Goal: Task Accomplishment & Management: Use online tool/utility

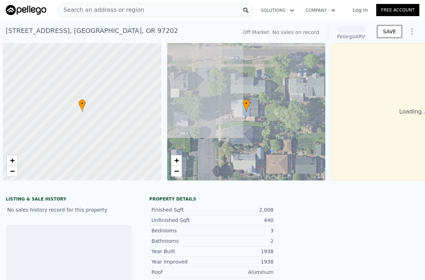
scroll to position [0, 3]
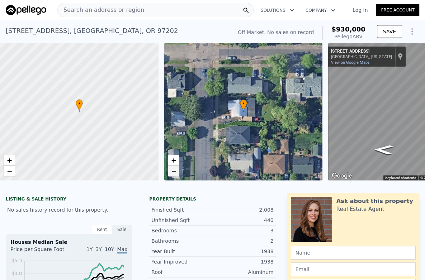
click at [173, 174] on span "−" at bounding box center [173, 171] width 5 height 9
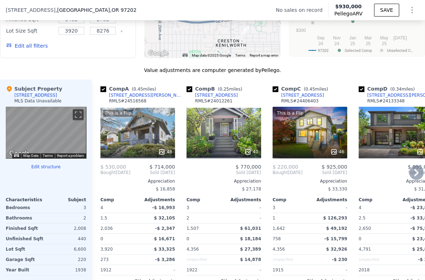
scroll to position [714, 0]
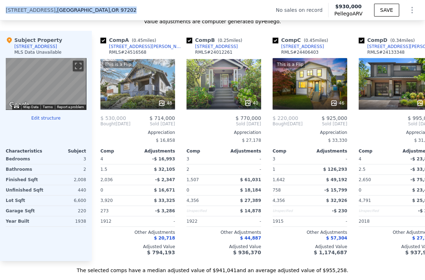
drag, startPoint x: 109, startPoint y: 6, endPoint x: 3, endPoint y: 6, distance: 105.3
click at [3, 6] on div "[STREET_ADDRESS] No sales on record Pellego ARV $930,000 SAVE" at bounding box center [212, 10] width 425 height 20
copy div "[STREET_ADDRESS]"
click at [116, 49] on div "[STREET_ADDRESS][PERSON_NAME]" at bounding box center [146, 47] width 75 height 6
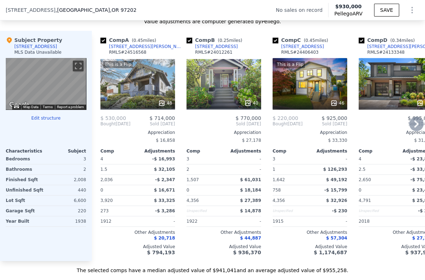
click at [413, 128] on icon at bounding box center [416, 124] width 14 height 14
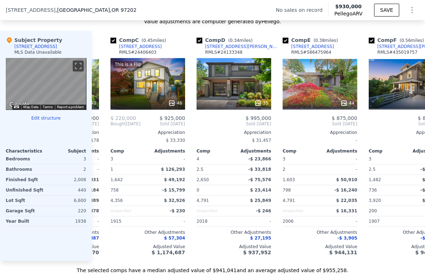
scroll to position [0, 172]
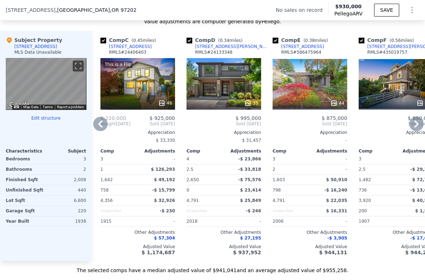
click at [413, 128] on icon at bounding box center [416, 124] width 14 height 14
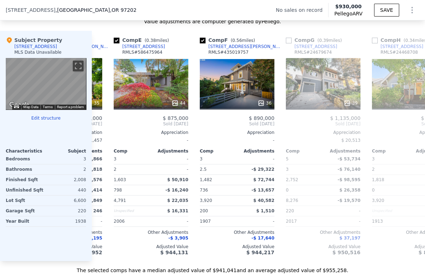
scroll to position [0, 344]
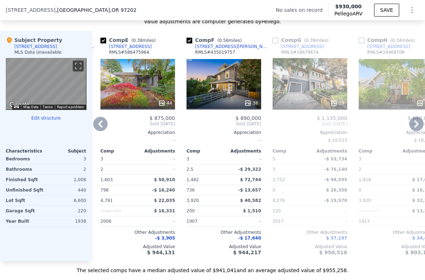
click at [413, 128] on icon at bounding box center [416, 124] width 14 height 14
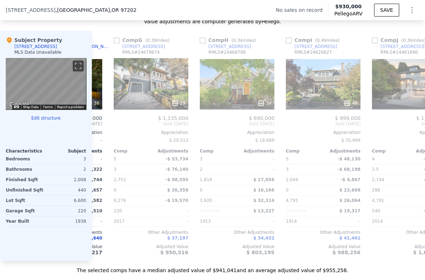
scroll to position [0, 516]
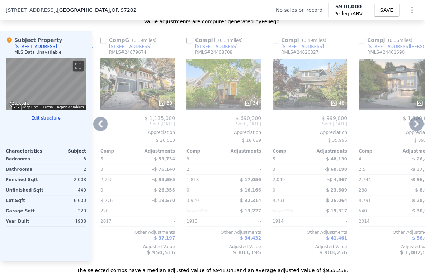
click at [412, 130] on icon at bounding box center [416, 124] width 14 height 14
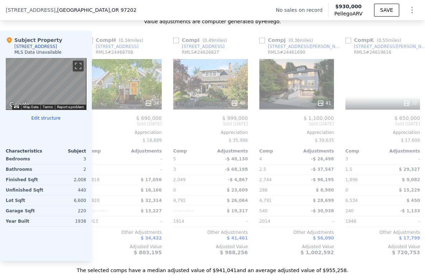
scroll to position [0, 688]
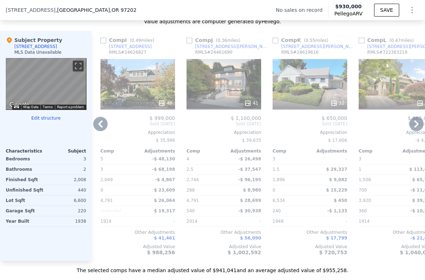
click at [414, 129] on icon at bounding box center [416, 124] width 14 height 14
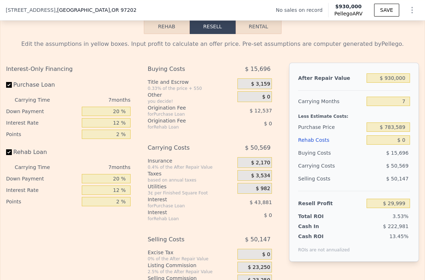
scroll to position [953, 0]
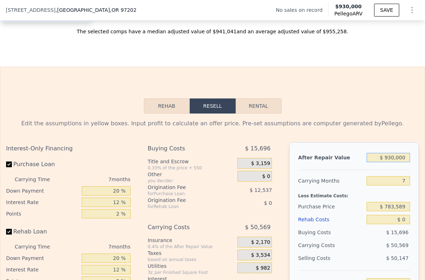
click at [390, 162] on input "$ 930,000" at bounding box center [387, 157] width 43 height 9
type input "$ 68"
type input "-$ 848,170"
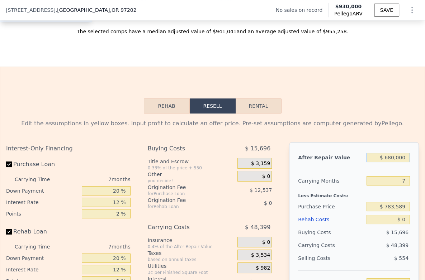
type input "$ 6,800,000"
type input "$ 5,573,255"
type input "$ 930,000"
type input "$ 29,999"
type input "$ 93,000"
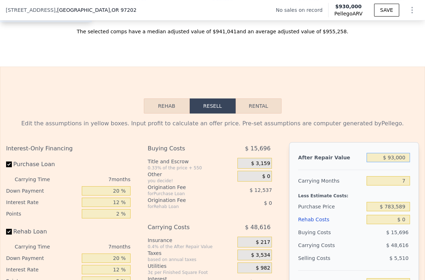
type input "-$ 760,411"
type input "$ 93,000"
click at [109, 196] on input "20 %" at bounding box center [106, 190] width 48 height 9
type input "1 %"
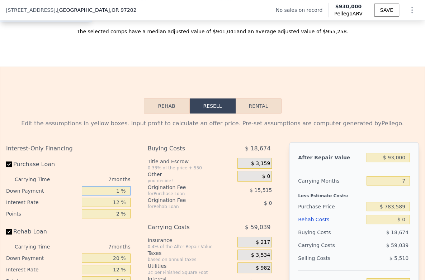
type input "-$ 773,812"
type input "10 %"
type input "-$ 767,460"
type input "10 %"
click at [115, 207] on input "12 %" at bounding box center [106, 202] width 48 height 9
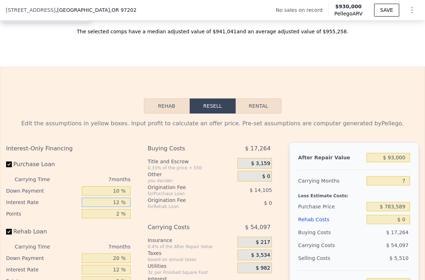
click at [115, 207] on input "12 %" at bounding box center [106, 202] width 48 height 9
type input "9 %"
type input "-$ 755,119"
type input "9 %"
click at [115, 219] on input "2 %" at bounding box center [106, 213] width 48 height 9
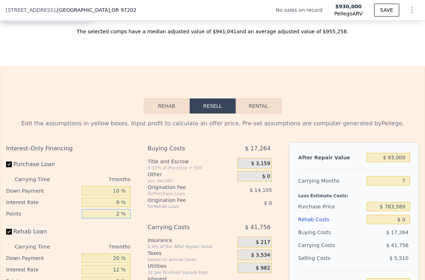
click at [115, 219] on input "2 %" at bounding box center [106, 213] width 48 height 9
type input "1 %"
type input "-$ 748,066"
type input "1.5 %"
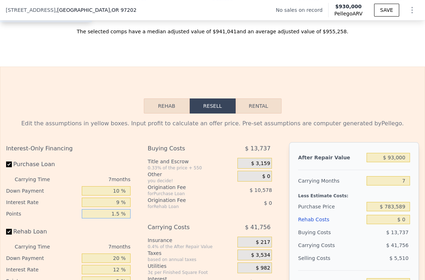
type input "-$ 751,592"
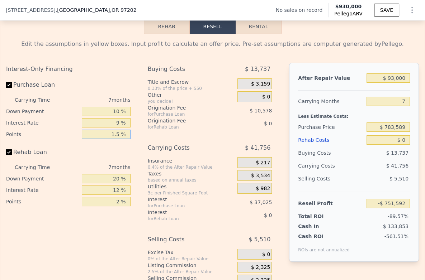
type input "1.5 %"
click at [113, 183] on input "20 %" at bounding box center [106, 178] width 48 height 9
type input "10 %"
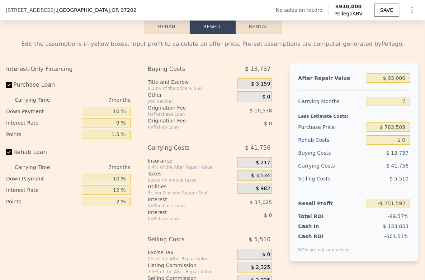
click at [110, 196] on div "12 %" at bounding box center [106, 190] width 48 height 11
click at [111, 195] on input "12 %" at bounding box center [106, 190] width 48 height 9
type input "9 %"
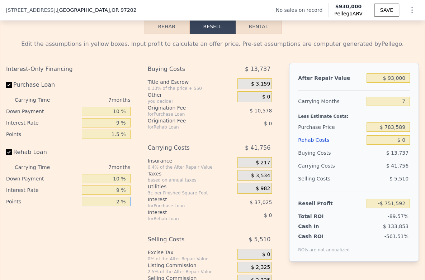
click at [113, 206] on input "2 %" at bounding box center [106, 201] width 48 height 9
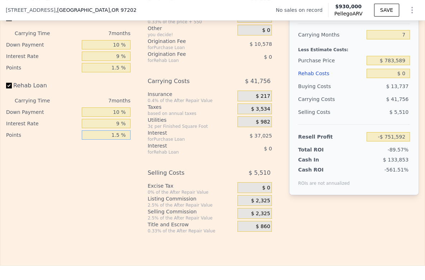
scroll to position [1112, 0]
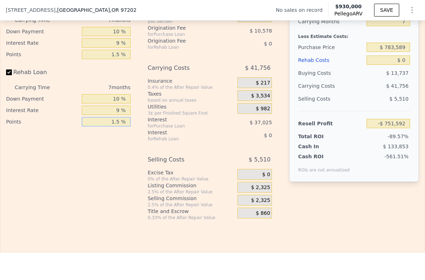
type input "1.5 %"
click at [258, 191] on span "$ 2,325" at bounding box center [260, 188] width 19 height 6
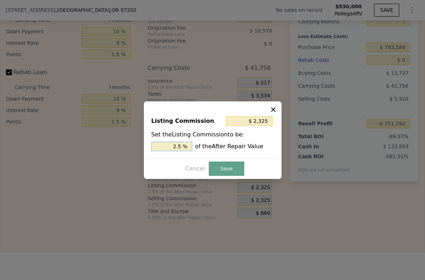
type input "$ 1,395"
drag, startPoint x: 177, startPoint y: 145, endPoint x: 171, endPoint y: 143, distance: 7.1
click at [171, 143] on input "1.5 %" at bounding box center [171, 146] width 41 height 9
type input "1.5 %"
click at [228, 171] on button "Save" at bounding box center [226, 169] width 35 height 14
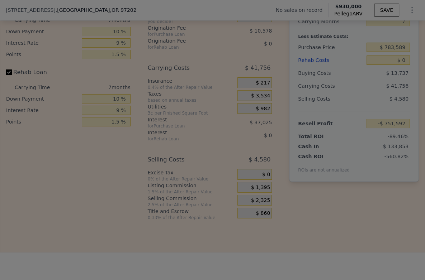
type input "-$ 750,662"
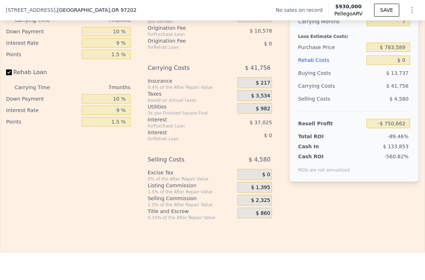
click at [262, 178] on span "$ 0" at bounding box center [266, 175] width 8 height 6
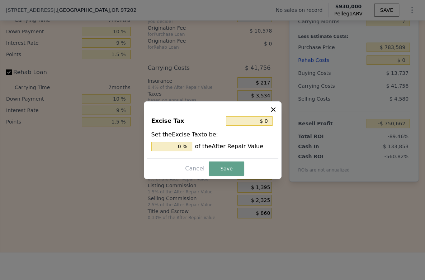
click at [274, 110] on icon at bounding box center [272, 109] width 7 height 7
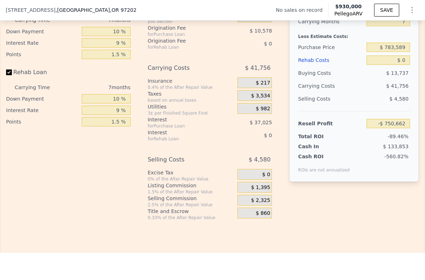
scroll to position [1032, 0]
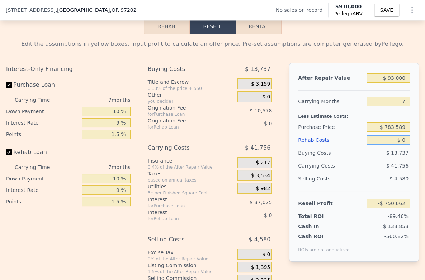
drag, startPoint x: 401, startPoint y: 150, endPoint x: 384, endPoint y: 141, distance: 18.6
click at [373, 145] on input "$ 0" at bounding box center [387, 139] width 43 height 9
click at [391, 132] on input "$ 783,589" at bounding box center [387, 127] width 43 height 9
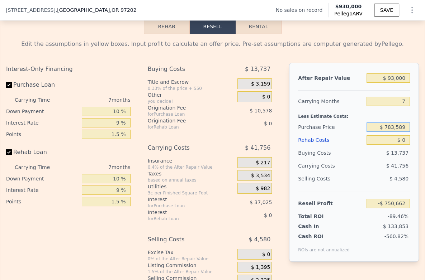
click at [380, 132] on input "$ 783,589" at bounding box center [387, 127] width 43 height 9
click at [390, 132] on input "$ 783,589" at bounding box center [387, 127] width 43 height 9
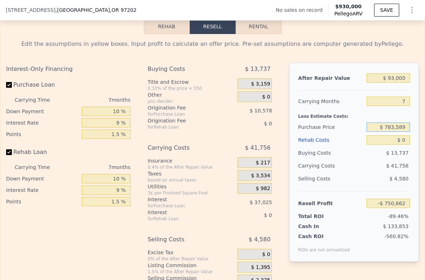
click at [392, 132] on input "$ 783,589" at bounding box center [387, 127] width 43 height 9
type input "$ 930,000"
type input "$ 29,999"
type input "$ 425,000"
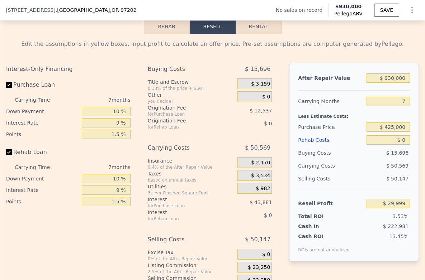
click at [355, 170] on div "$ 50,569" at bounding box center [375, 165] width 68 height 13
type input "$ 415,602"
click at [392, 83] on input "$ 930,000" at bounding box center [387, 77] width 43 height 9
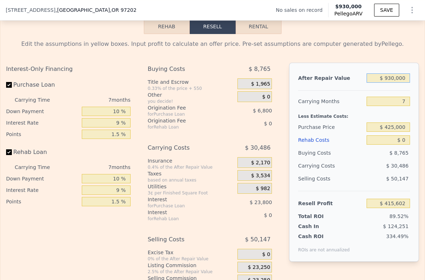
click at [392, 83] on input "$ 930,000" at bounding box center [387, 77] width 43 height 9
type input "$ 68"
type input "-$ 462,567"
type input "$ 680,000"
type input "$ 179,518"
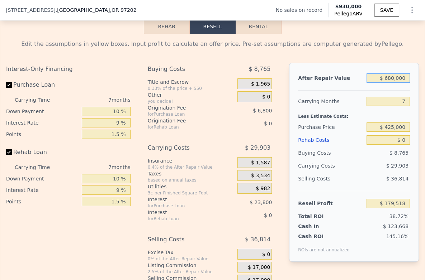
type input "$ 680,000"
click at [394, 108] on div "7" at bounding box center [387, 101] width 43 height 13
drag, startPoint x: 401, startPoint y: 111, endPoint x: 391, endPoint y: 112, distance: 9.7
click at [391, 106] on input "7" at bounding box center [387, 101] width 43 height 9
type input "4"
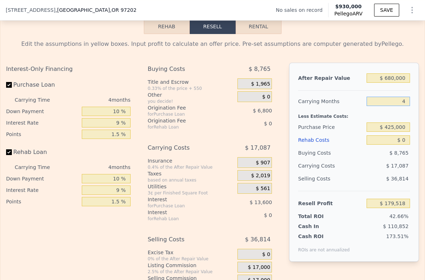
type input "$ 192,334"
type input "4"
click at [372, 172] on div "$ 17,087" at bounding box center [375, 165] width 68 height 13
drag, startPoint x: 401, startPoint y: 150, endPoint x: 384, endPoint y: 148, distance: 17.7
click at [384, 145] on input "$ 0" at bounding box center [387, 139] width 43 height 9
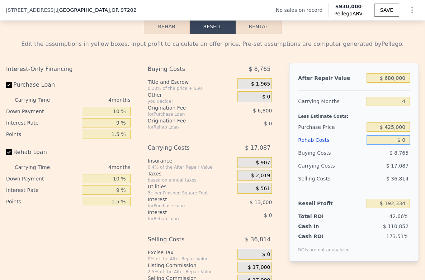
type input "$ 1"
type input "$ 192,333"
type input "$ 100"
type input "$ 192,228"
type input "$ 1,000"
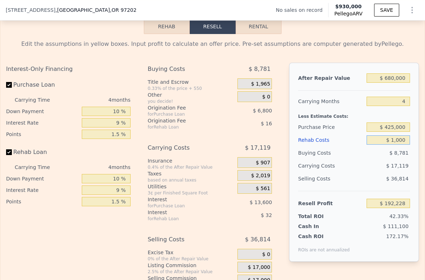
type input "$ 191,286"
type input "$ 10,000"
type input "$ 181,854"
type input "$ 100,000"
type input "$ 87,534"
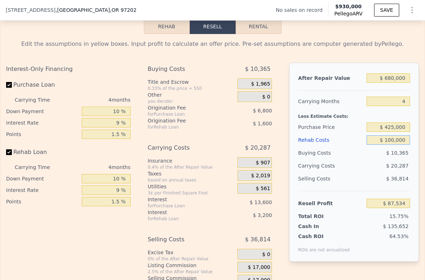
type input "$ 100,000"
click at [364, 172] on div "$ 20,287" at bounding box center [375, 165] width 68 height 13
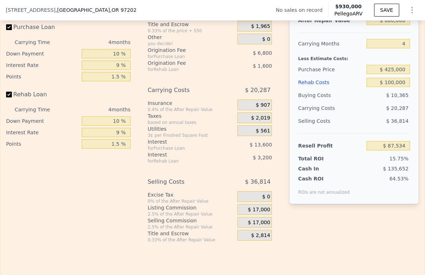
scroll to position [1112, 0]
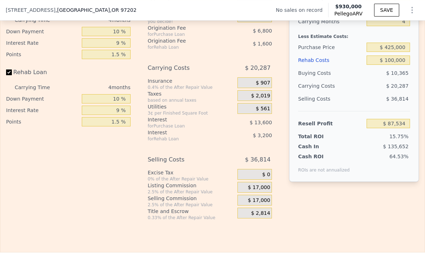
click at [251, 193] on div "$ 17,000" at bounding box center [254, 187] width 35 height 11
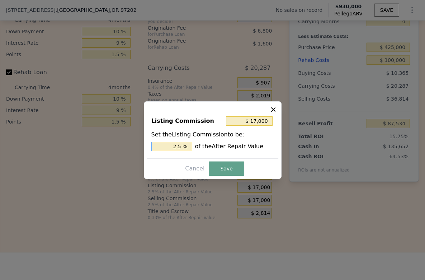
drag, startPoint x: 173, startPoint y: 145, endPoint x: 178, endPoint y: 145, distance: 4.3
click at [178, 145] on input "2.5 %" at bounding box center [171, 146] width 41 height 9
type input "$ 10,200"
type input "1.5 %"
click at [229, 171] on button "Save" at bounding box center [226, 169] width 35 height 14
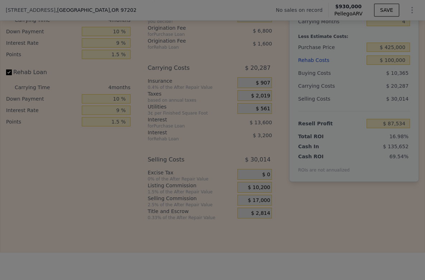
type input "$ 94,334"
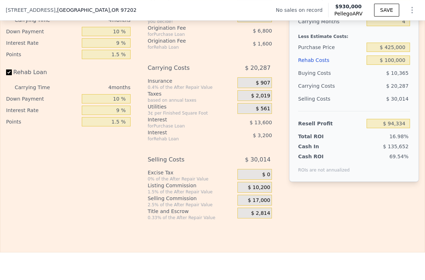
click at [262, 178] on span "$ 0" at bounding box center [266, 175] width 8 height 6
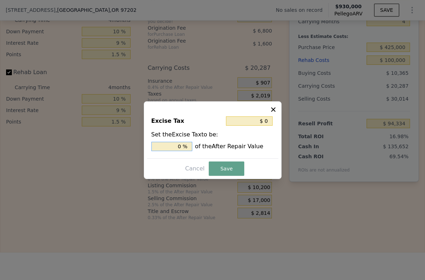
drag, startPoint x: 183, startPoint y: 148, endPoint x: 175, endPoint y: 147, distance: 8.3
click at [175, 147] on input "0 %" at bounding box center [171, 146] width 41 height 9
drag, startPoint x: 178, startPoint y: 149, endPoint x: 185, endPoint y: 148, distance: 6.8
click at [185, 148] on input "0 %" at bounding box center [171, 146] width 41 height 9
type input "$ 6,800"
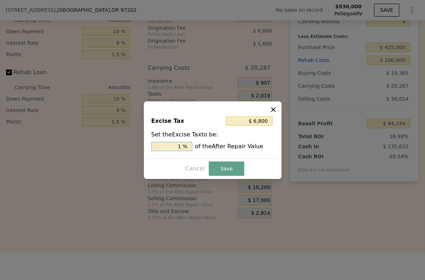
type input "1. %"
type input "$ 10,200"
type input "1.5 %"
click at [179, 148] on input "1.5 %" at bounding box center [171, 146] width 41 height 9
type input "$ 10,880"
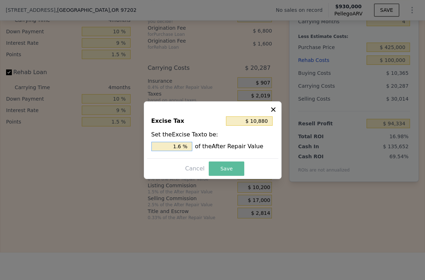
type input "1.6 %"
click at [236, 174] on button "Save" at bounding box center [226, 169] width 35 height 14
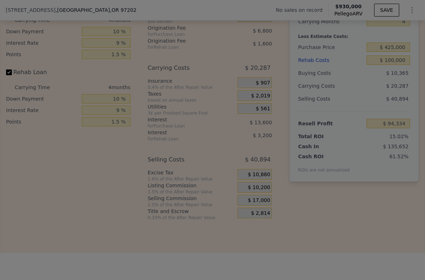
type input "$ 83,454"
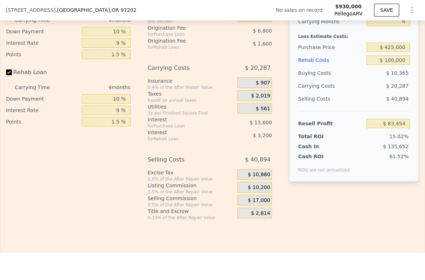
click at [256, 191] on span "$ 10,200" at bounding box center [259, 188] width 22 height 6
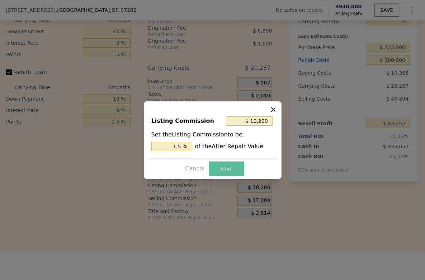
click at [214, 166] on button "Save" at bounding box center [226, 169] width 35 height 14
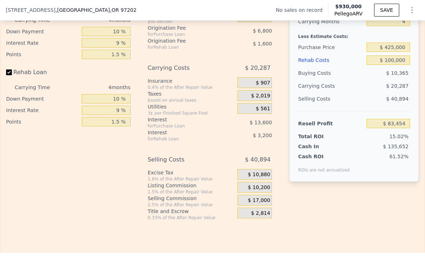
type input "$ 930,000"
type input "7"
type input "$ 0"
type input "$ 29,999"
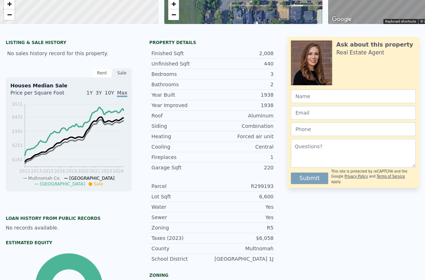
scroll to position [0, 0]
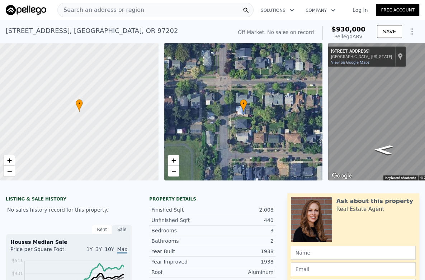
click at [198, 9] on div "Search an address or region" at bounding box center [155, 10] width 196 height 14
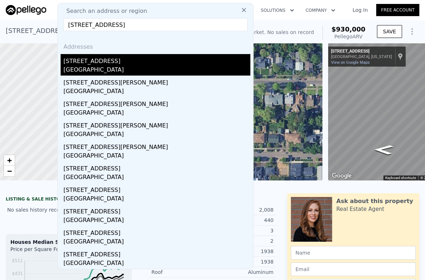
type input "[STREET_ADDRESS]"
click at [135, 57] on div "[STREET_ADDRESS]" at bounding box center [156, 59] width 187 height 11
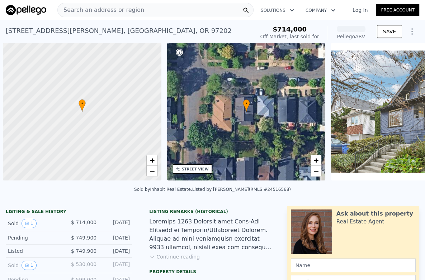
scroll to position [0, 3]
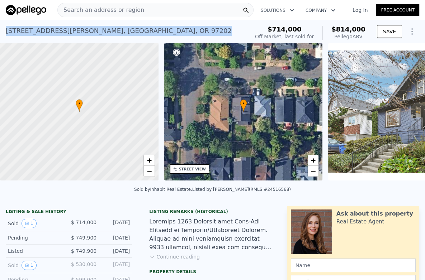
drag, startPoint x: 125, startPoint y: 32, endPoint x: 3, endPoint y: 29, distance: 122.6
click at [3, 29] on div "2912 SE Kelly St , Portland , OR 97202 Sold Jan 2025 for $714k (~ARV $814k ) $7…" at bounding box center [212, 31] width 425 height 23
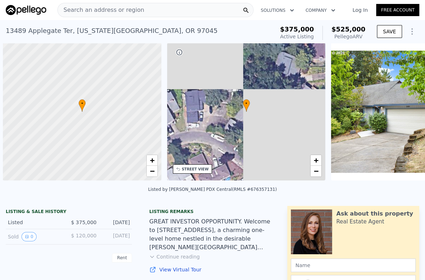
scroll to position [0, 3]
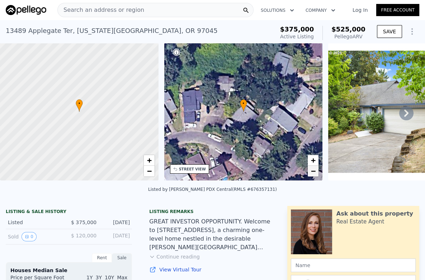
click at [315, 170] on span "−" at bounding box center [313, 171] width 5 height 9
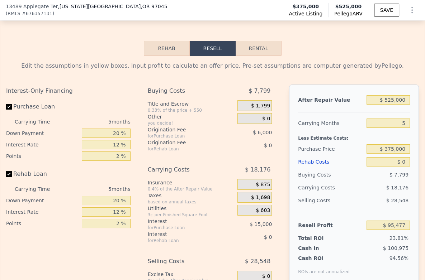
scroll to position [1112, 0]
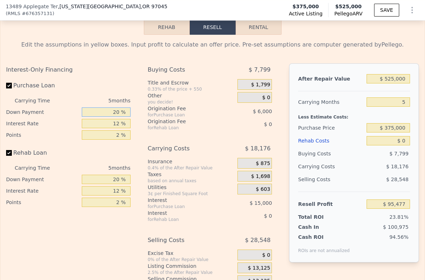
click at [106, 117] on input "20 %" at bounding box center [106, 111] width 48 height 9
type input "10 %"
type input "$ 92,852"
type input "10 %"
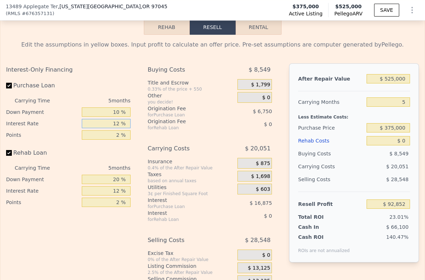
click at [103, 128] on input "12 %" at bounding box center [106, 123] width 48 height 9
type input "9 %"
type input "$ 97,072"
type input "9 %"
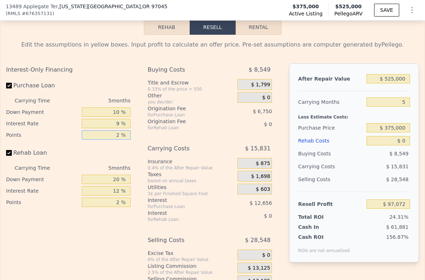
click at [114, 140] on input "2 %" at bounding box center [106, 134] width 48 height 9
type input "1 %"
type input "$ 100,447"
type input "1.5 %"
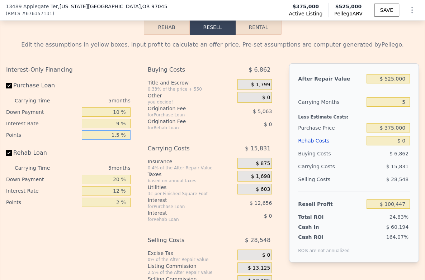
type input "$ 98,759"
type input "1.5 %"
click at [113, 184] on input "20 %" at bounding box center [106, 179] width 48 height 9
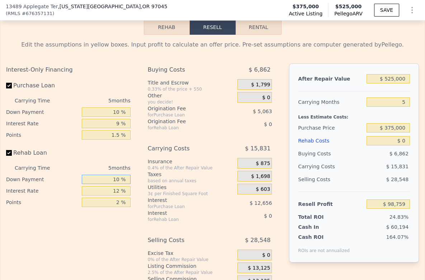
type input "10 %"
click at [114, 196] on input "12 %" at bounding box center [106, 190] width 48 height 9
type input "9 %"
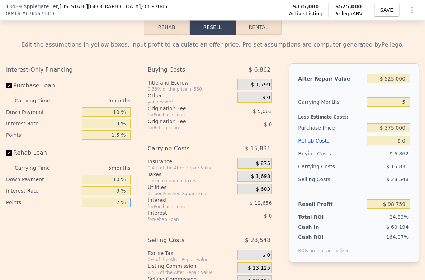
click at [113, 207] on input "2 %" at bounding box center [106, 202] width 48 height 9
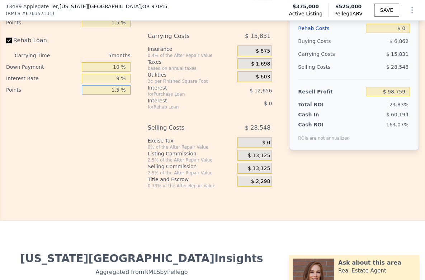
scroll to position [1271, 0]
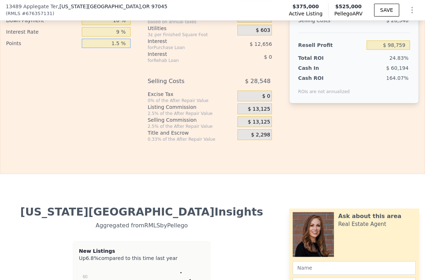
type input "1.5 %"
click at [252, 114] on div "$ 13,125" at bounding box center [254, 109] width 35 height 11
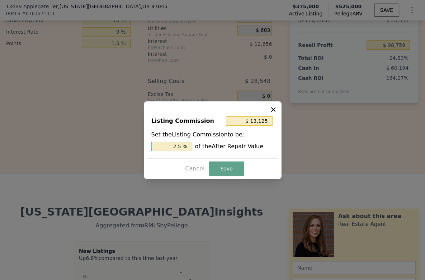
type input "$ 7,875"
drag, startPoint x: 177, startPoint y: 147, endPoint x: 173, endPoint y: 147, distance: 3.9
click at [173, 147] on input "1.5 %" at bounding box center [171, 146] width 41 height 9
type input "1.5 %"
click at [232, 172] on button "Save" at bounding box center [226, 169] width 35 height 14
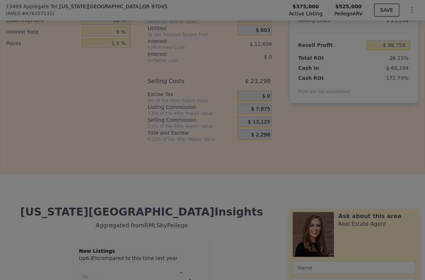
type input "$ 104,009"
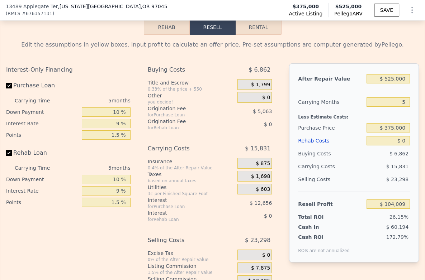
scroll to position [1192, 0]
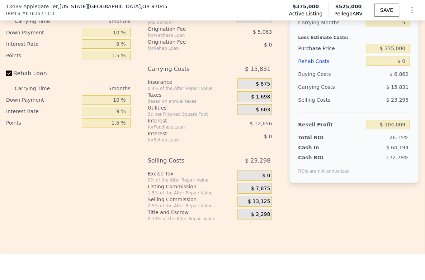
click at [256, 181] on div "$ 0" at bounding box center [254, 175] width 35 height 11
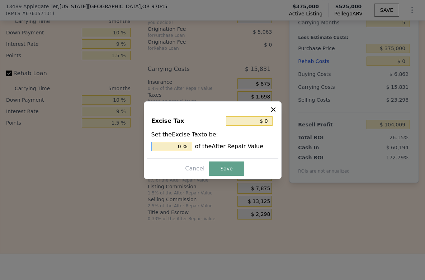
type input "$ 52,500"
type input "10 %"
drag, startPoint x: 182, startPoint y: 145, endPoint x: 171, endPoint y: 145, distance: 11.5
click at [171, 145] on input "10 %" at bounding box center [171, 146] width 41 height 9
click at [181, 147] on input "10 %" at bounding box center [171, 146] width 41 height 9
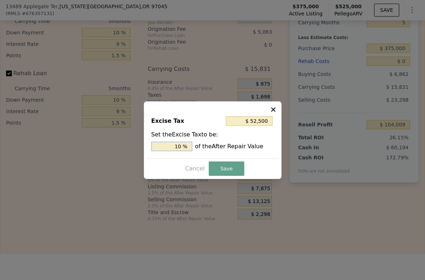
click at [181, 147] on input "10 %" at bounding box center [171, 146] width 41 height 9
type input "$ 5,250"
type input "1. %"
type input "$ 8,400"
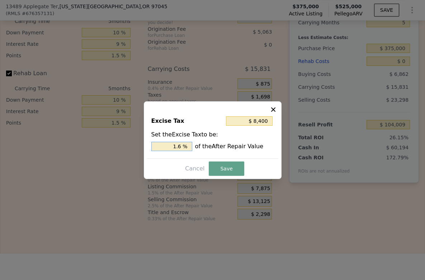
type input "1.6 %"
drag, startPoint x: 219, startPoint y: 158, endPoint x: 224, endPoint y: 163, distance: 6.9
click at [220, 159] on div "Excise Tax $ 8,400 Set the Excise Tax to be: 1.6 % of the After Repair Value Ca…" at bounding box center [213, 140] width 138 height 78
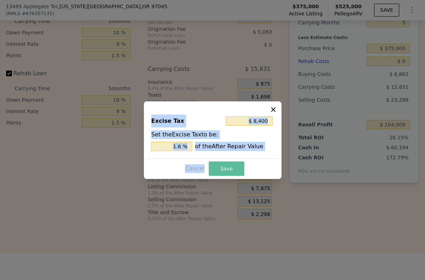
click at [224, 164] on button "Save" at bounding box center [226, 169] width 35 height 14
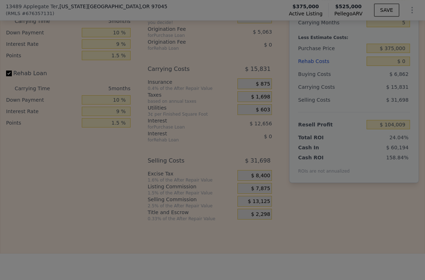
type input "$ 95,609"
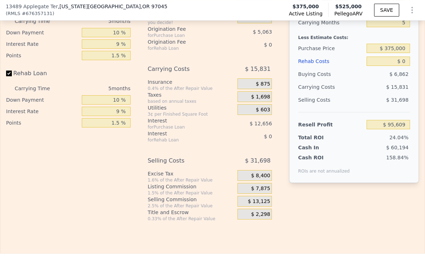
scroll to position [1112, 0]
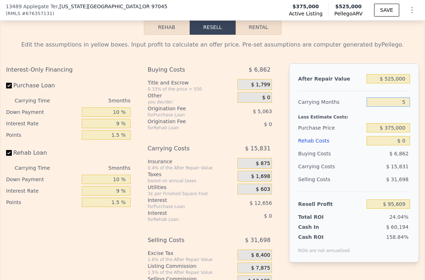
click at [388, 107] on input "5" at bounding box center [387, 101] width 43 height 9
type input "1"
type input "$ 108,273"
click at [360, 160] on div "Buying Costs $ 6,862" at bounding box center [354, 153] width 112 height 13
drag, startPoint x: 404, startPoint y: 112, endPoint x: 391, endPoint y: 112, distance: 12.5
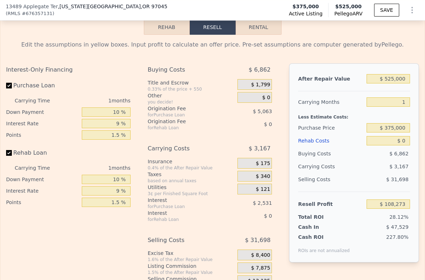
click at [391, 112] on div "After Repair Value $ 525,000 Carrying Months 1 Less Estimate Costs: Purchase Pr…" at bounding box center [354, 162] width 130 height 199
click at [394, 107] on input "1" at bounding box center [387, 101] width 43 height 9
click at [398, 107] on input "1" at bounding box center [387, 101] width 43 height 9
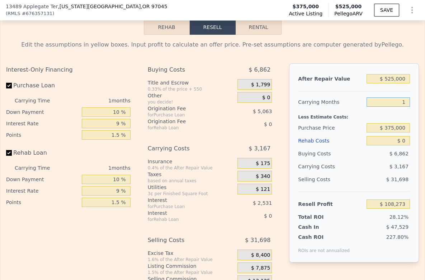
click at [398, 107] on input "1" at bounding box center [387, 101] width 43 height 9
type input "4"
type input "$ 98,775"
type input "4"
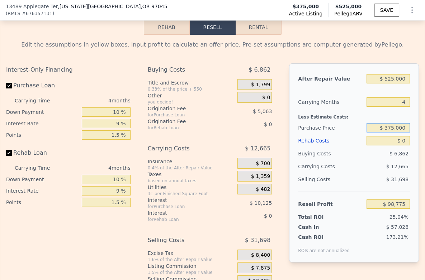
click at [379, 133] on input "$ 375,000" at bounding box center [387, 127] width 43 height 9
drag, startPoint x: 400, startPoint y: 140, endPoint x: 372, endPoint y: 139, distance: 28.7
click at [372, 133] on input "$ 375,000" at bounding box center [387, 127] width 43 height 9
type input "$ 250,000"
click at [378, 173] on div "$ 12,665" at bounding box center [375, 166] width 68 height 13
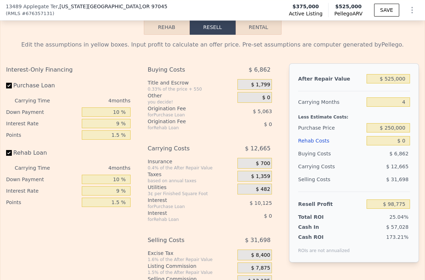
type input "$ 229,251"
drag, startPoint x: 404, startPoint y: 148, endPoint x: 387, endPoint y: 148, distance: 16.8
click at [387, 148] on div "After Repair Value $ 525,000 Carrying Months 4 Less Estimate Costs: Purchase Pr…" at bounding box center [354, 162] width 130 height 199
click at [396, 145] on input "$ 0" at bounding box center [387, 140] width 43 height 9
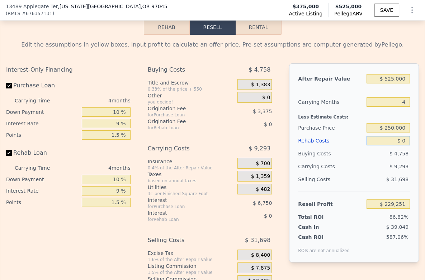
click at [396, 145] on input "$ 0" at bounding box center [387, 140] width 43 height 9
type input "$ 6"
type input "$ 229,245"
type input "$ 6,000"
type input "$ 229,190"
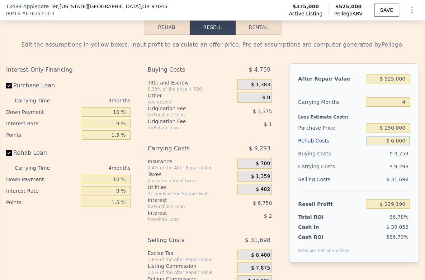
type input "$ 60,000"
type input "$ 166,821"
type input "$ 60,000"
click at [373, 172] on div "$ 10,913" at bounding box center [375, 166] width 68 height 13
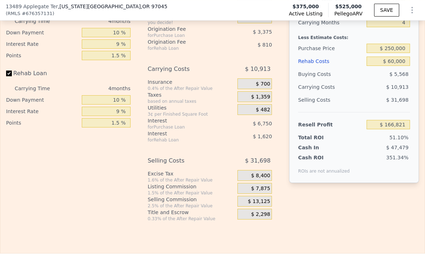
click at [259, 192] on span "$ 7,875" at bounding box center [260, 189] width 19 height 6
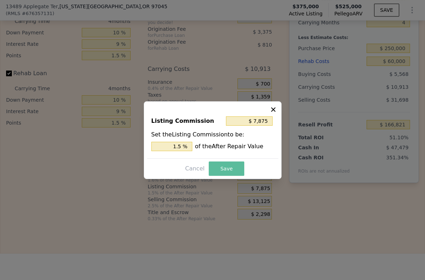
click at [223, 169] on button "Save" at bounding box center [226, 169] width 35 height 14
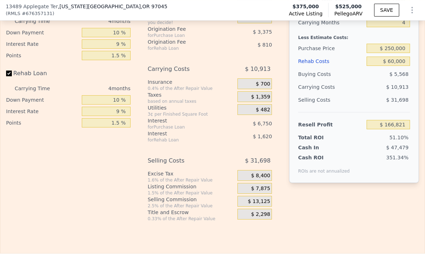
click at [306, 94] on div "Carrying Costs" at bounding box center [318, 87] width 40 height 13
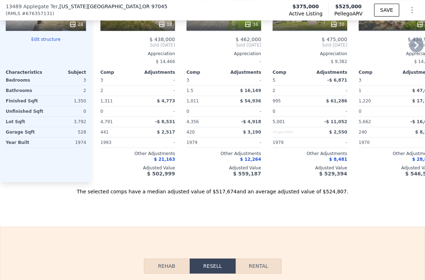
scroll to position [794, 0]
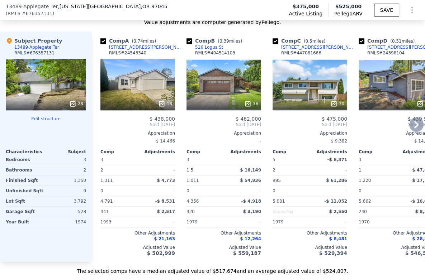
click at [414, 128] on icon at bounding box center [416, 124] width 4 height 7
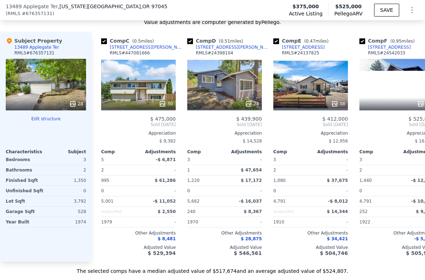
scroll to position [0, 172]
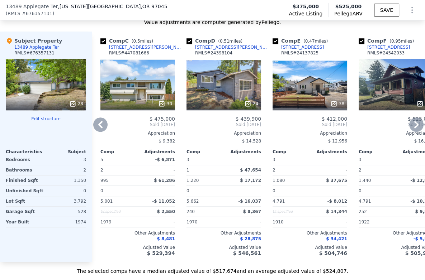
click at [414, 128] on icon at bounding box center [416, 124] width 4 height 7
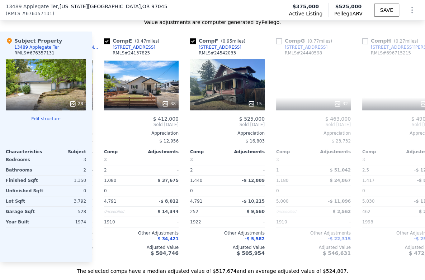
scroll to position [0, 344]
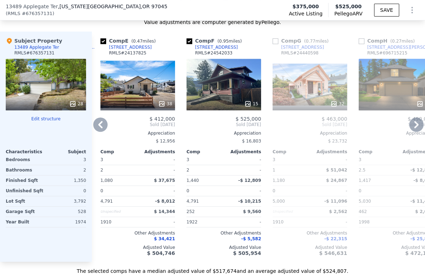
click at [414, 128] on icon at bounding box center [416, 124] width 4 height 7
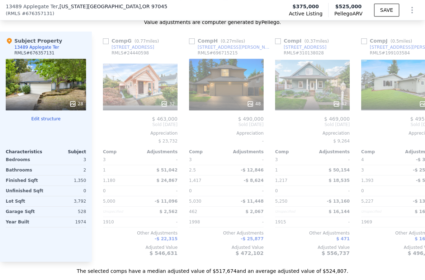
scroll to position [0, 516]
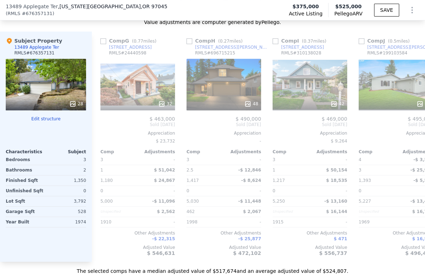
click at [410, 130] on div "Comp A ( 0.74 miles) 1018 Leonard St RMLS # 24543340 18 $ 438,000 Sold Sep 2024…" at bounding box center [258, 147] width 333 height 230
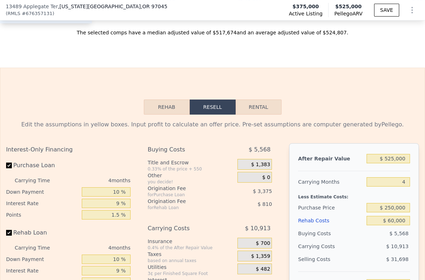
scroll to position [1112, 0]
